Goal: Task Accomplishment & Management: Manage account settings

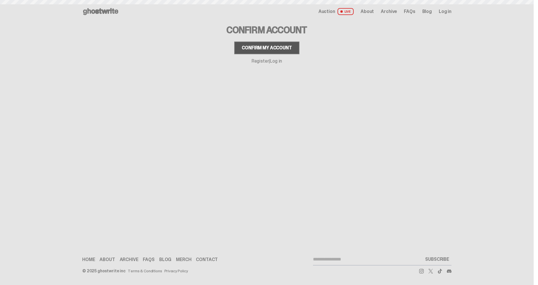
click at [273, 46] on div "Confirm my account" at bounding box center [267, 48] width 50 height 5
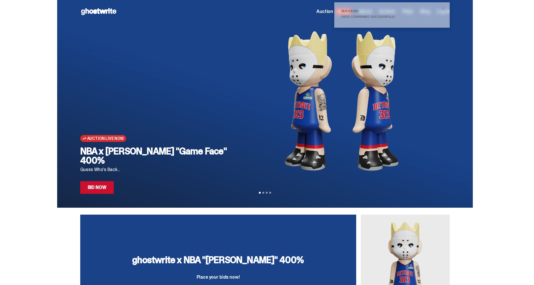
click at [444, 8] on span "close" at bounding box center [443, 9] width 6 height 6
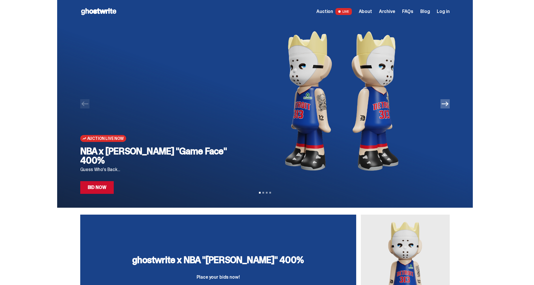
click at [372, 83] on img at bounding box center [341, 101] width 197 height 156
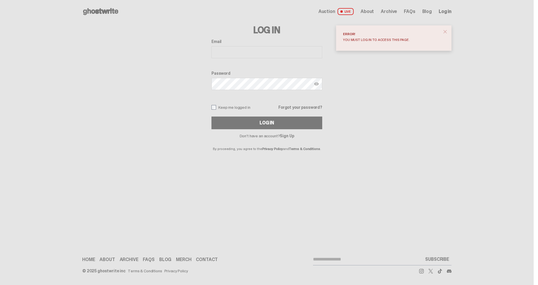
click at [446, 29] on span "close" at bounding box center [445, 32] width 6 height 6
